Goal: Task Accomplishment & Management: Manage account settings

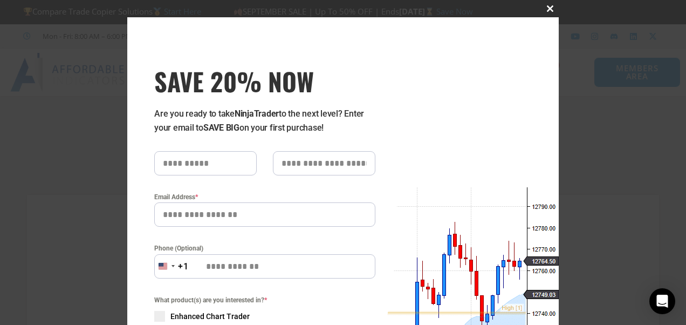
click at [543, 8] on span "SAVE 20% NOW popup" at bounding box center [550, 8] width 17 height 6
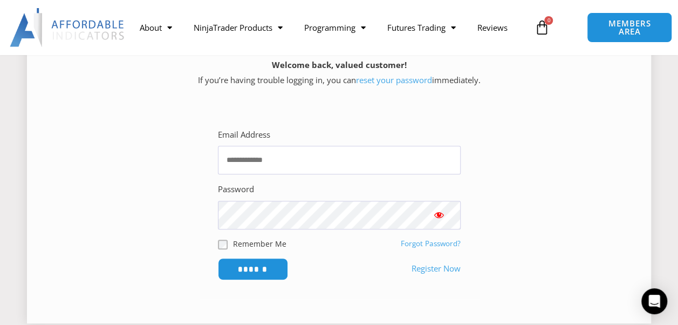
scroll to position [108, 0]
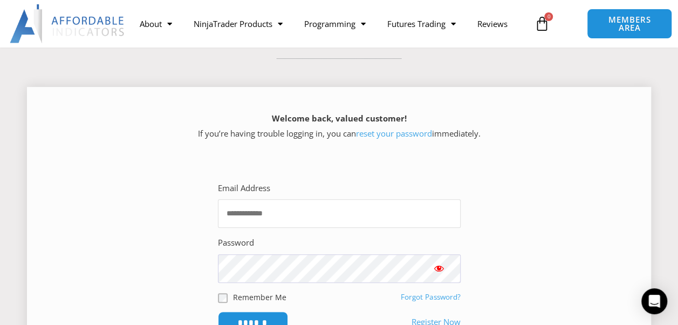
click at [286, 207] on input "Email Address" at bounding box center [339, 213] width 243 height 29
type input "**********"
click at [218, 311] on input "******" at bounding box center [253, 322] width 70 height 22
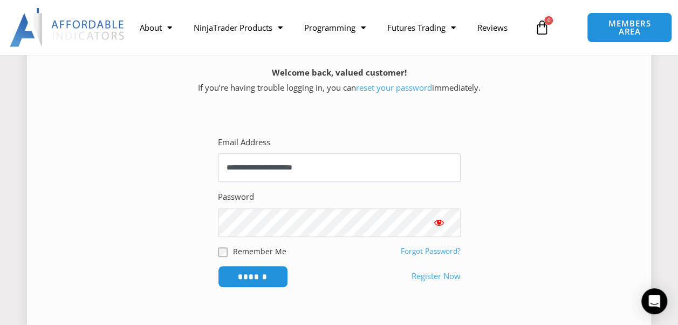
scroll to position [162, 0]
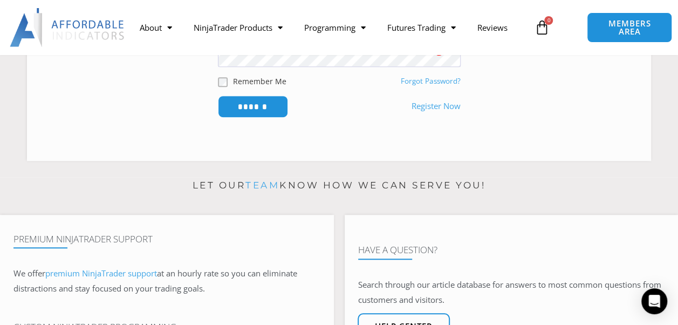
scroll to position [432, 0]
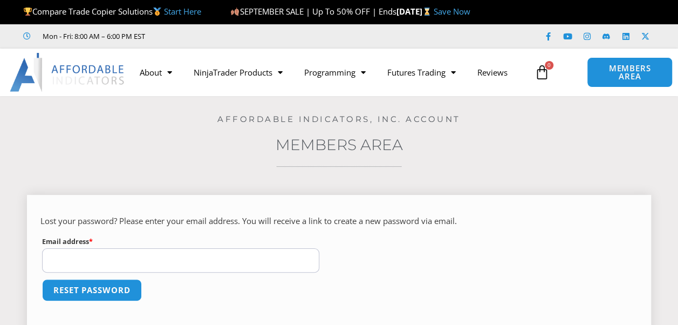
click at [159, 252] on input "Email address * Required" at bounding box center [180, 260] width 277 height 24
type input "**********"
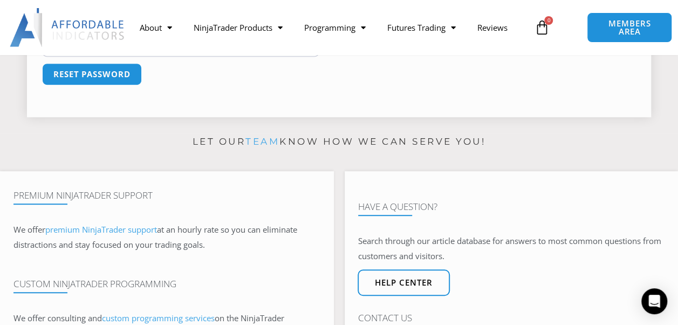
scroll to position [108, 0]
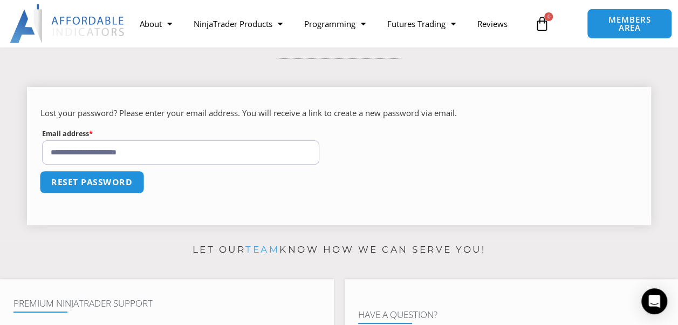
click at [84, 185] on button "Reset password" at bounding box center [91, 181] width 105 height 23
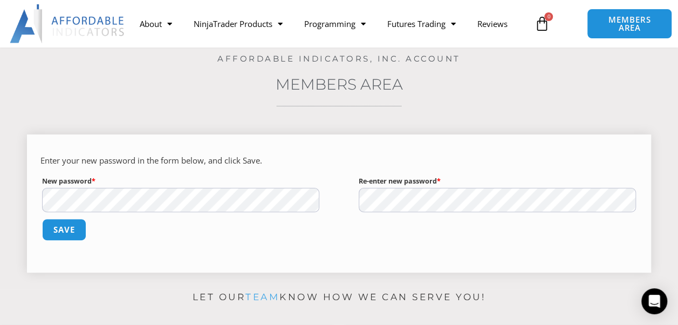
scroll to position [108, 0]
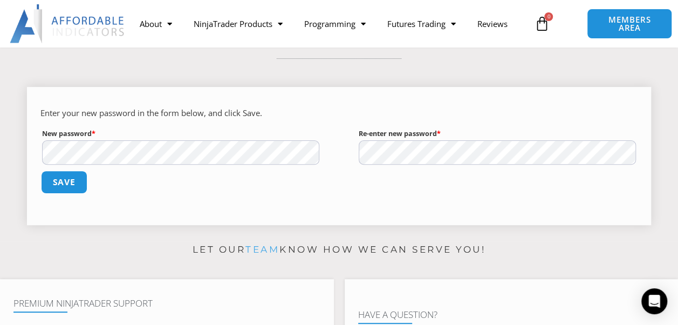
click at [55, 179] on button "Save" at bounding box center [64, 181] width 46 height 23
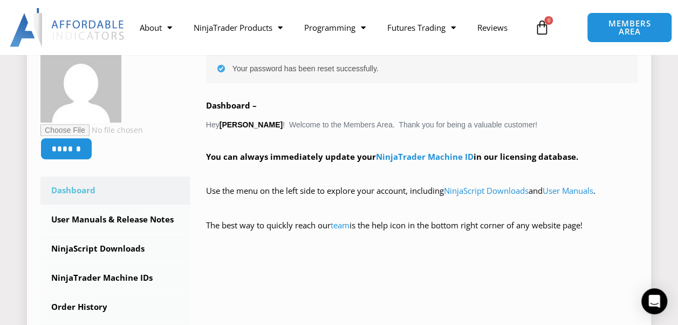
scroll to position [216, 0]
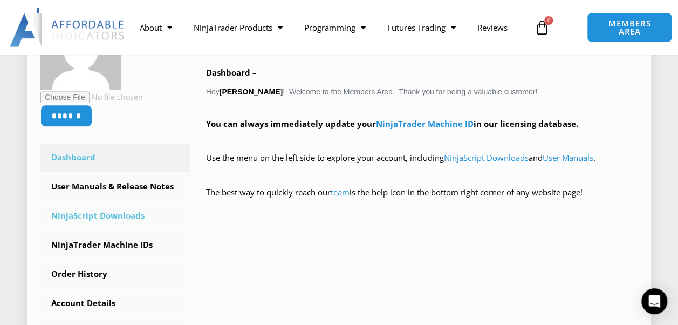
click at [96, 213] on link "NinjaScript Downloads" at bounding box center [114, 216] width 149 height 28
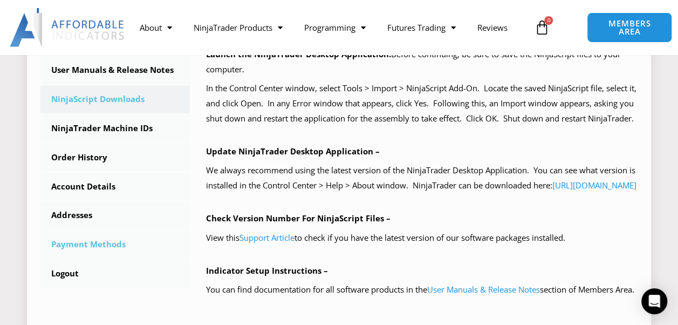
scroll to position [270, 0]
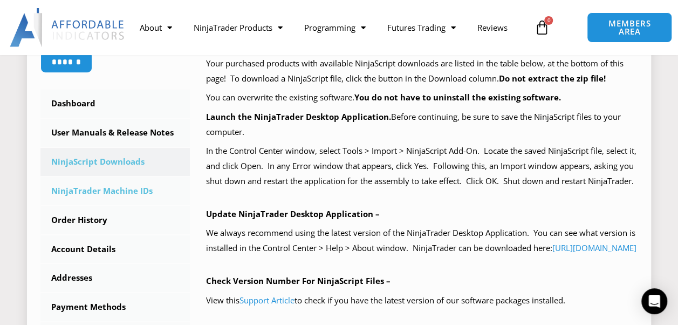
click at [132, 189] on link "NinjaTrader Machine IDs" at bounding box center [114, 191] width 149 height 28
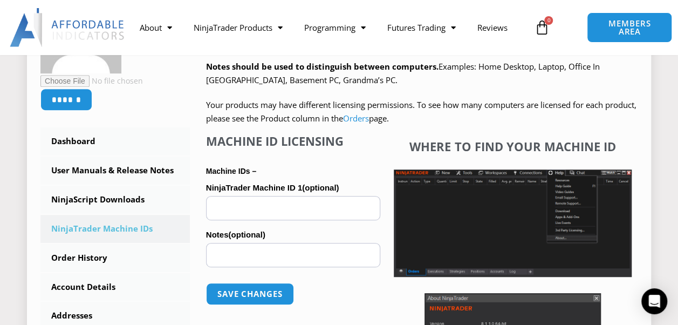
scroll to position [216, 0]
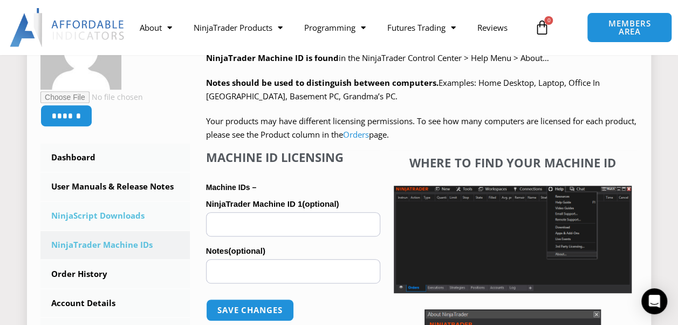
drag, startPoint x: 115, startPoint y: 214, endPoint x: 153, endPoint y: 210, distance: 38.5
click at [115, 213] on link "NinjaScript Downloads" at bounding box center [114, 216] width 149 height 28
click at [135, 217] on link "NinjaScript Downloads" at bounding box center [114, 216] width 149 height 28
click at [134, 216] on link "NinjaScript Downloads" at bounding box center [114, 216] width 149 height 28
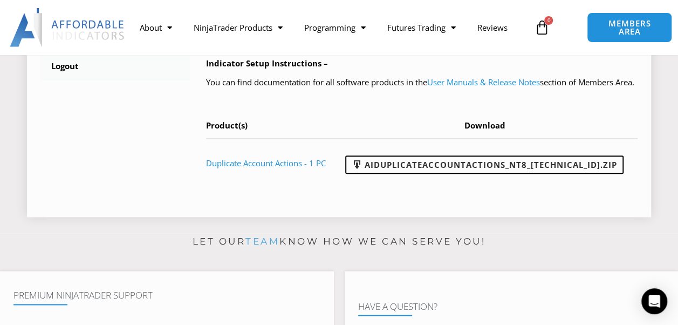
scroll to position [593, 0]
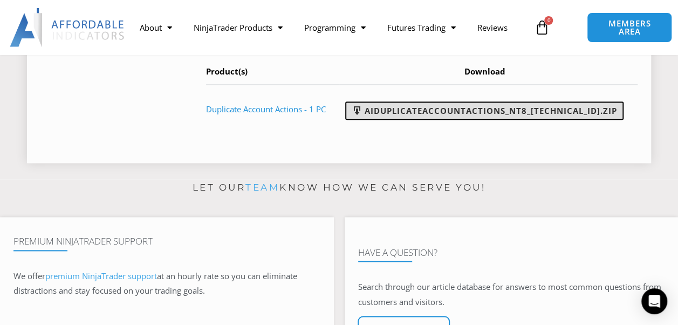
click at [456, 120] on link "AIDuplicateAccountActions_NT8_25.9.18.2.zip" at bounding box center [484, 110] width 278 height 18
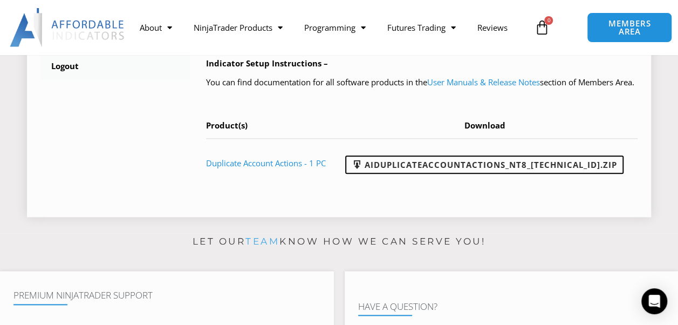
scroll to position [485, 0]
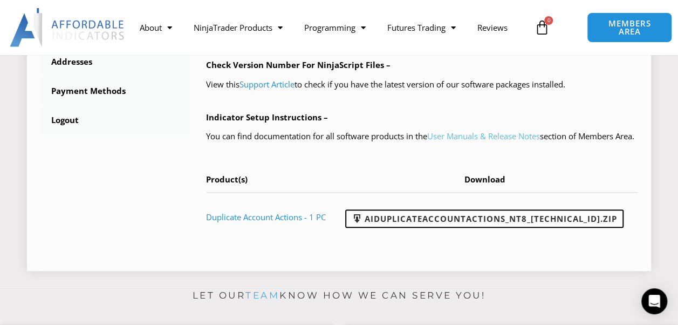
click at [478, 141] on link "User Manuals & Release Notes" at bounding box center [483, 136] width 113 height 11
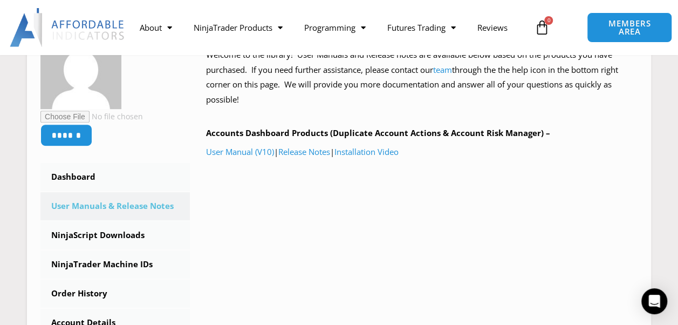
scroll to position [216, 0]
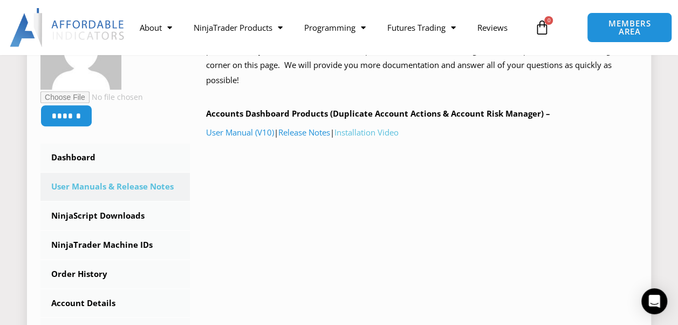
click at [389, 134] on link "Installation Video" at bounding box center [366, 132] width 64 height 11
click at [107, 246] on link "NinjaTrader Machine IDs" at bounding box center [114, 245] width 149 height 28
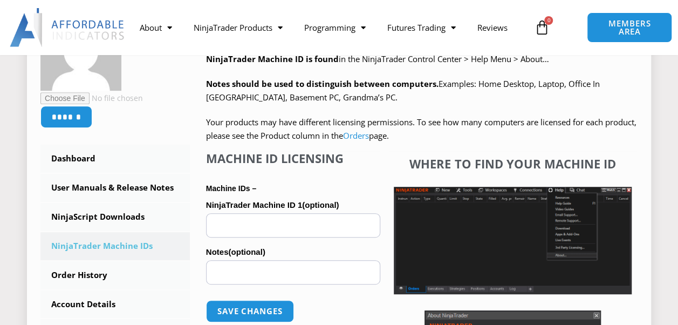
scroll to position [216, 0]
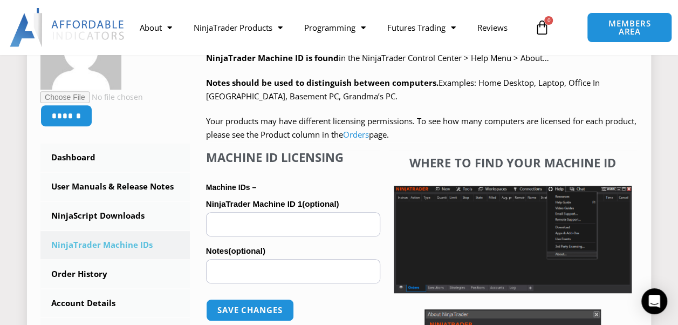
click at [233, 224] on input "NinjaTrader Machine ID 1 (optional)" at bounding box center [293, 224] width 174 height 24
paste input "**********"
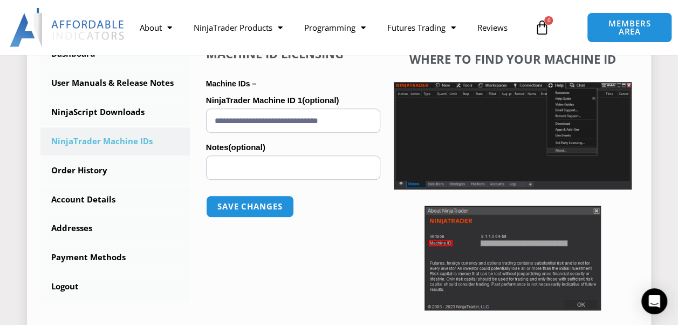
scroll to position [324, 0]
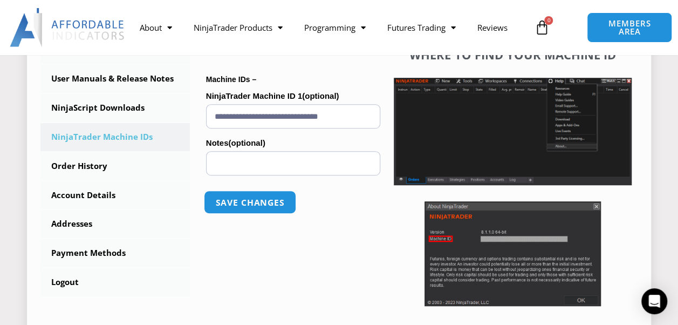
type input "**********"
click at [247, 197] on button "Save changes" at bounding box center [250, 201] width 92 height 23
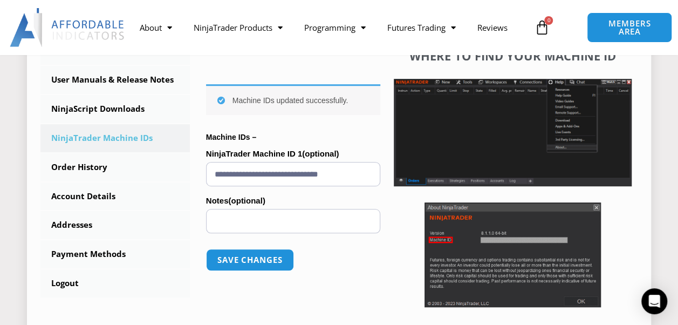
scroll to position [324, 0]
